Goal: Information Seeking & Learning: Learn about a topic

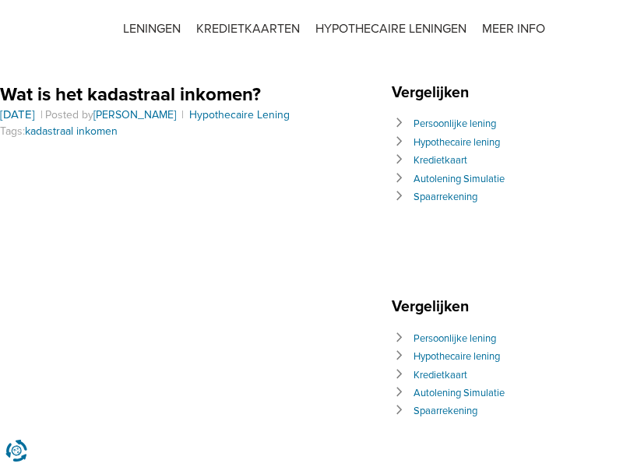
scroll to position [1136, 0]
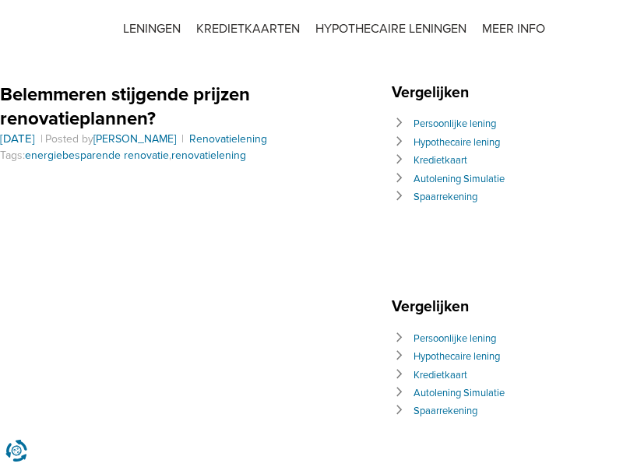
scroll to position [2133, 0]
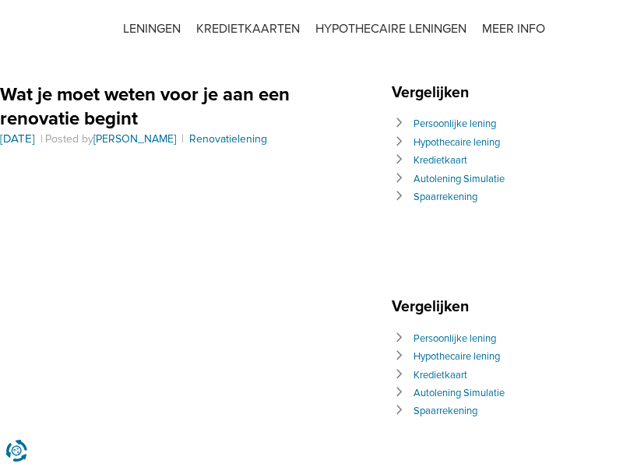
scroll to position [3172, 0]
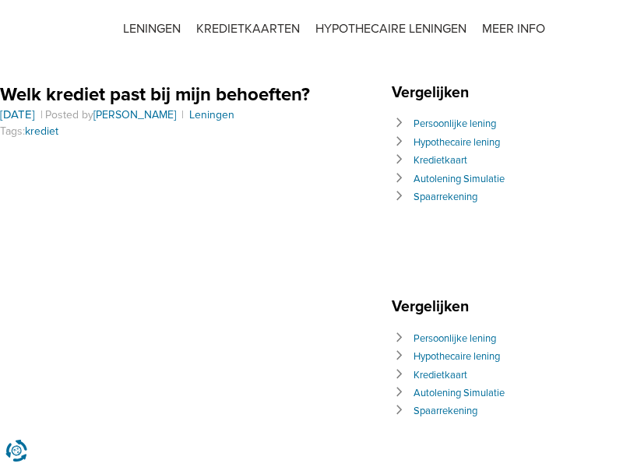
scroll to position [932, 0]
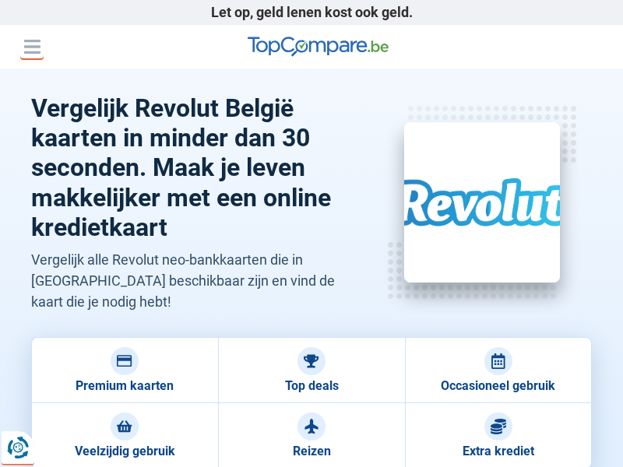
scroll to position [6405, 0]
